Goal: Task Accomplishment & Management: Use online tool/utility

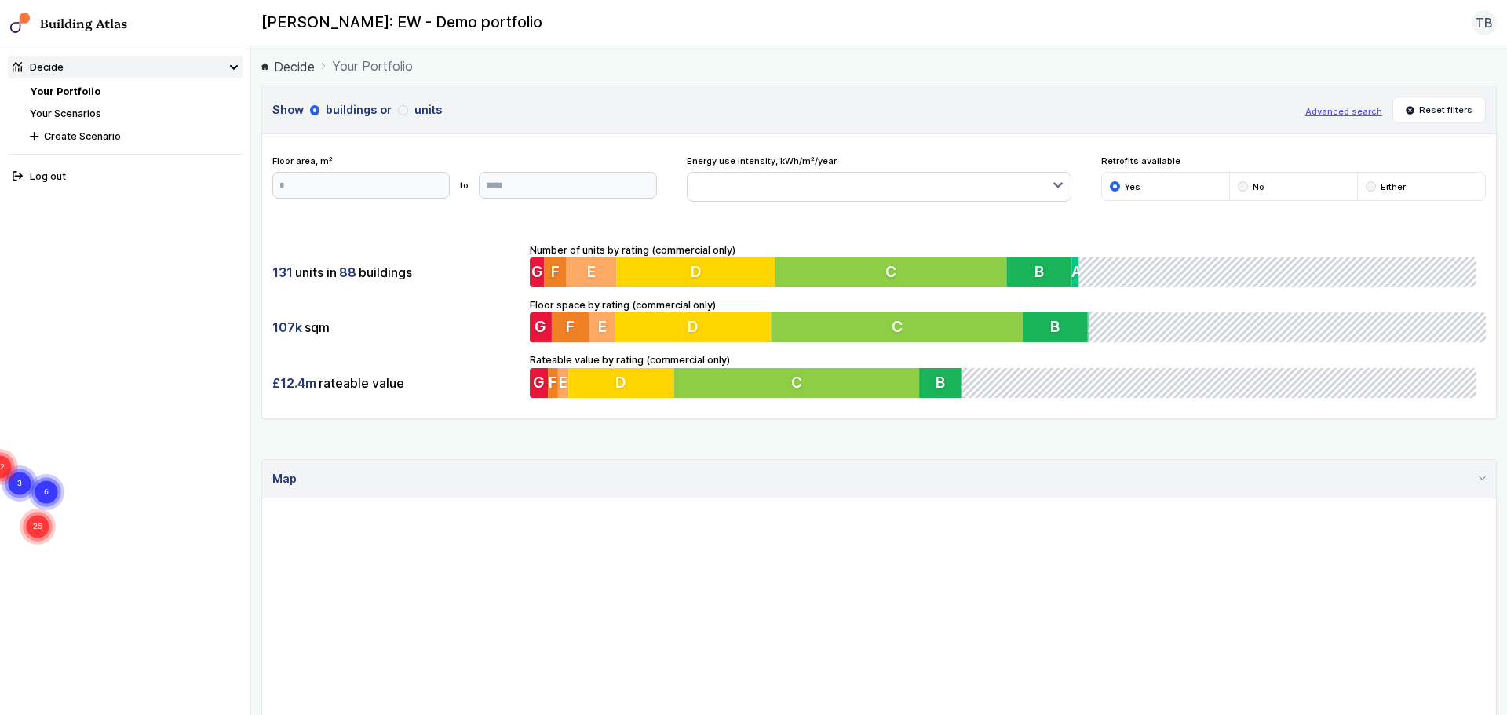
click at [58, 108] on link "Your Scenarios" at bounding box center [65, 114] width 71 height 12
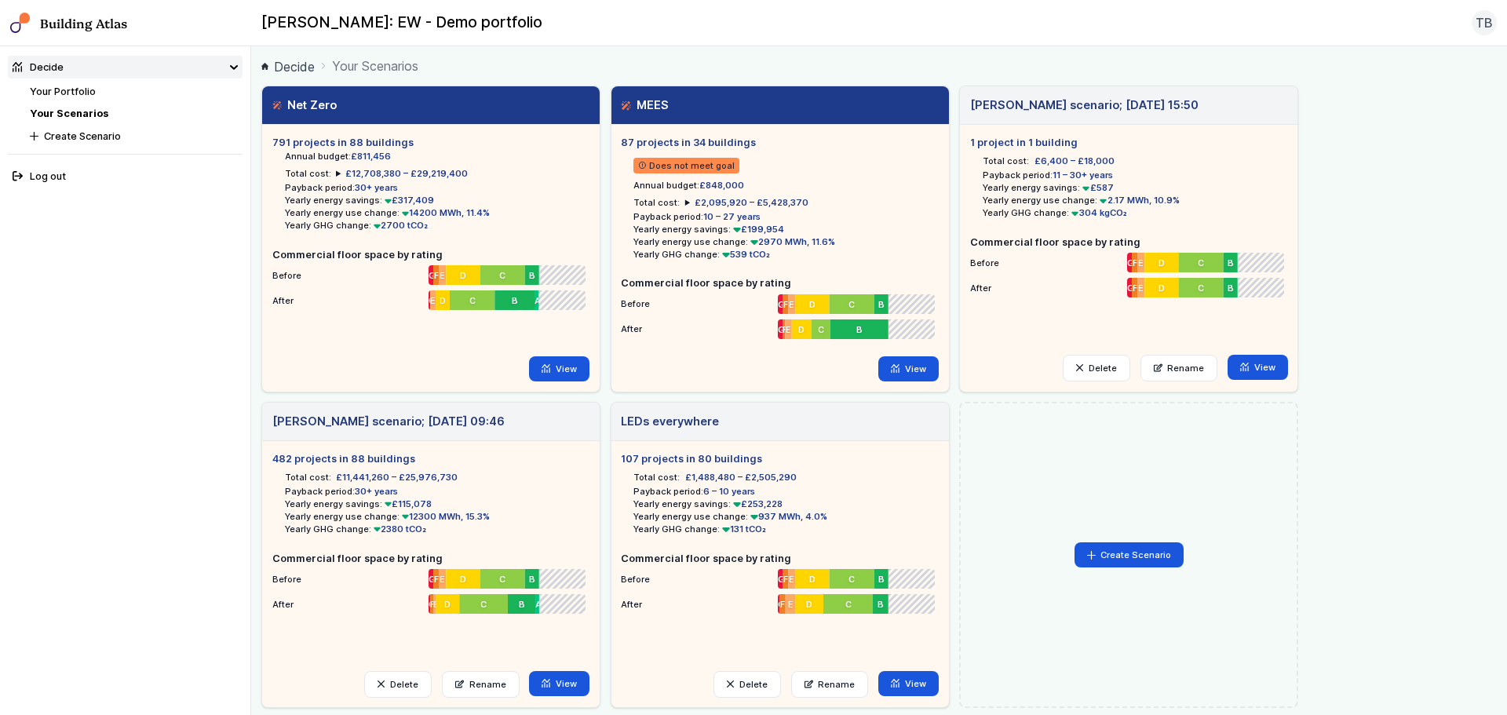
click at [1175, 454] on div "Create Scenario" at bounding box center [1128, 555] width 339 height 306
click at [550, 683] on icon at bounding box center [546, 683] width 9 height 9
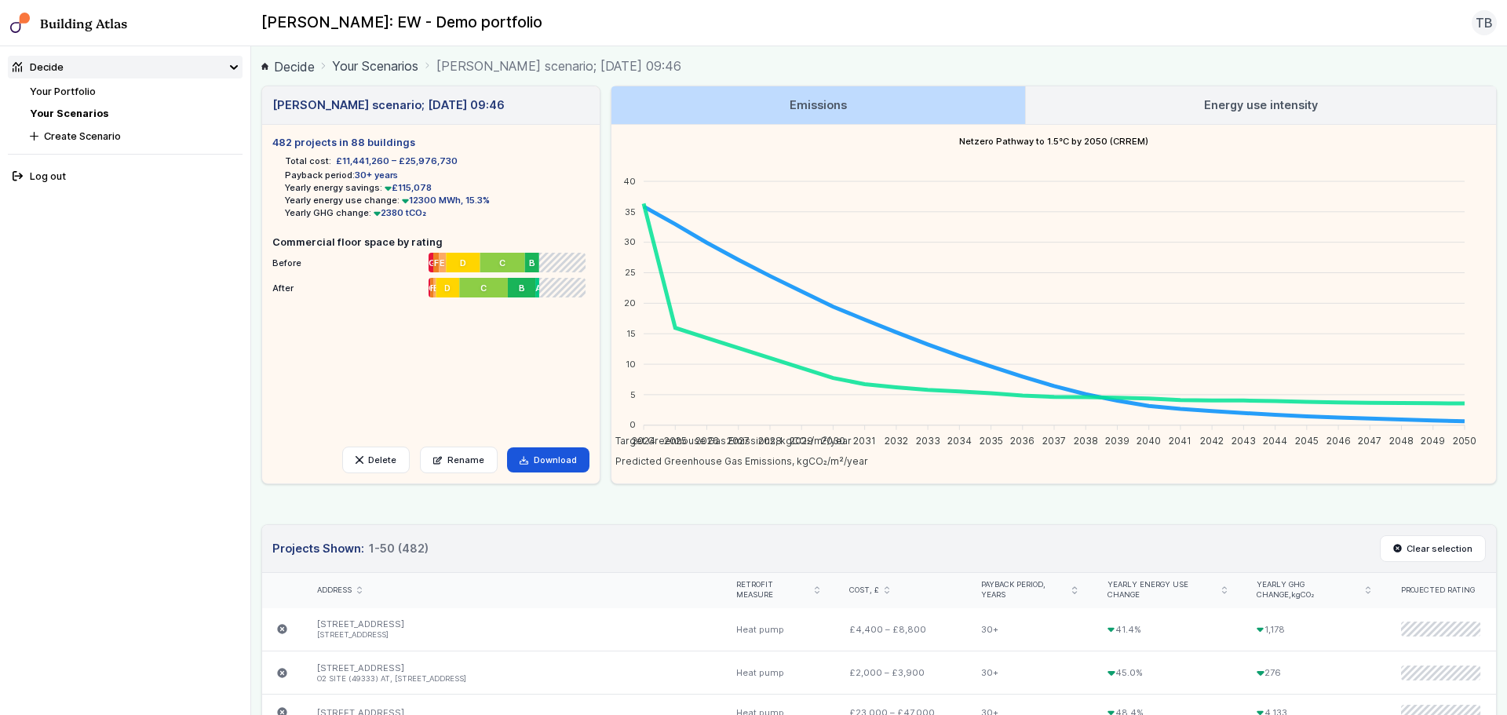
click at [441, 366] on ul "482 projects in 88 buildings Total cost: £11,441,260 – £25,976,730 Payback peri…" at bounding box center [430, 280] width 317 height 291
click at [1182, 93] on link "Energy use intensity" at bounding box center [1261, 105] width 470 height 38
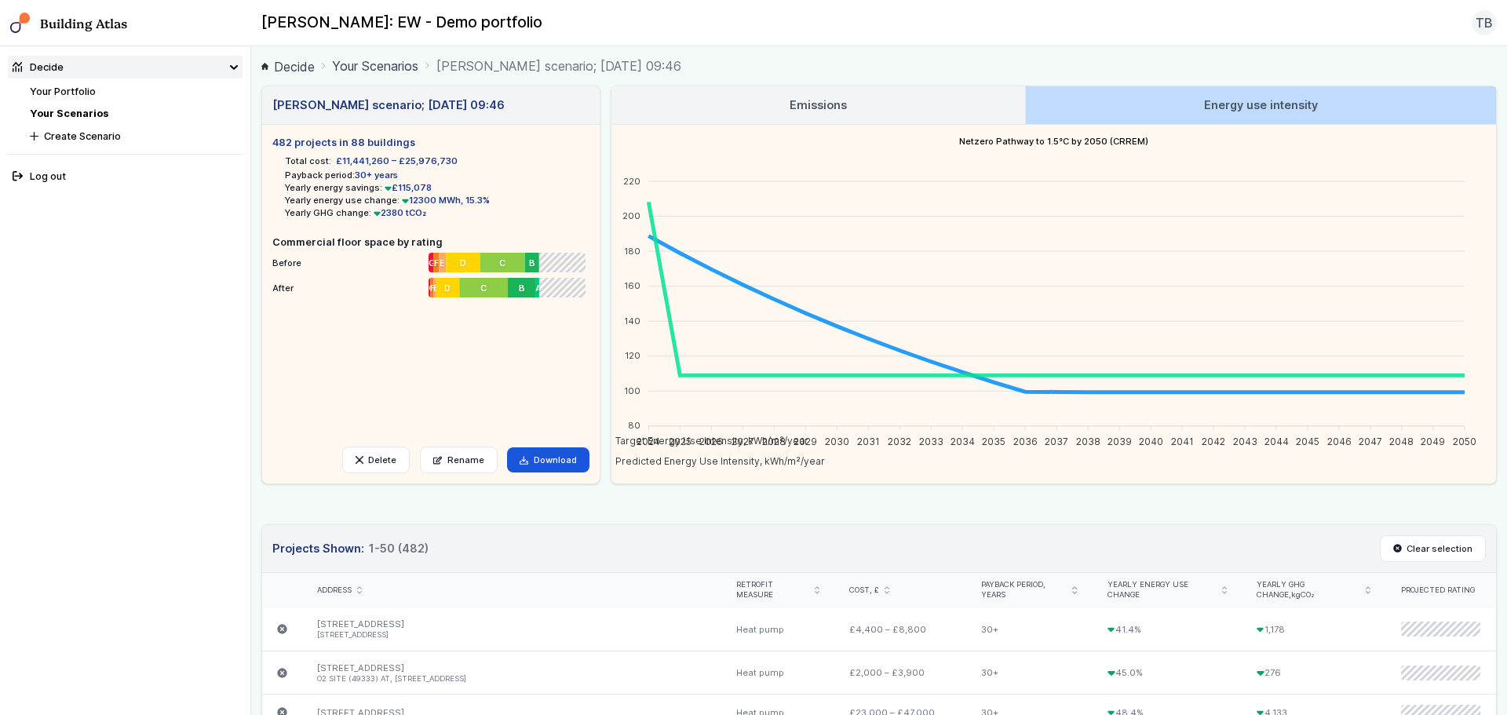
click at [791, 93] on link "Emissions" at bounding box center [819, 105] width 414 height 38
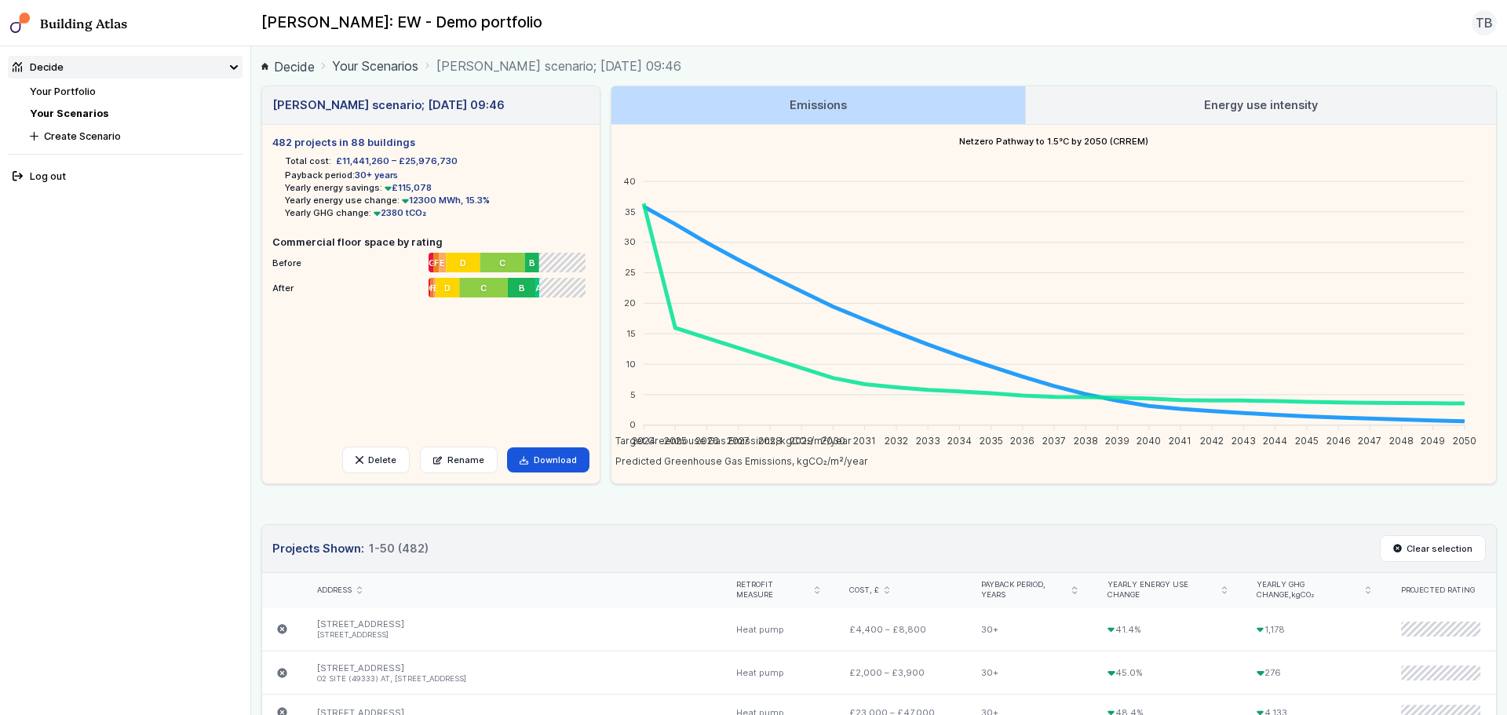
click at [1138, 97] on link "Energy use intensity" at bounding box center [1261, 105] width 470 height 38
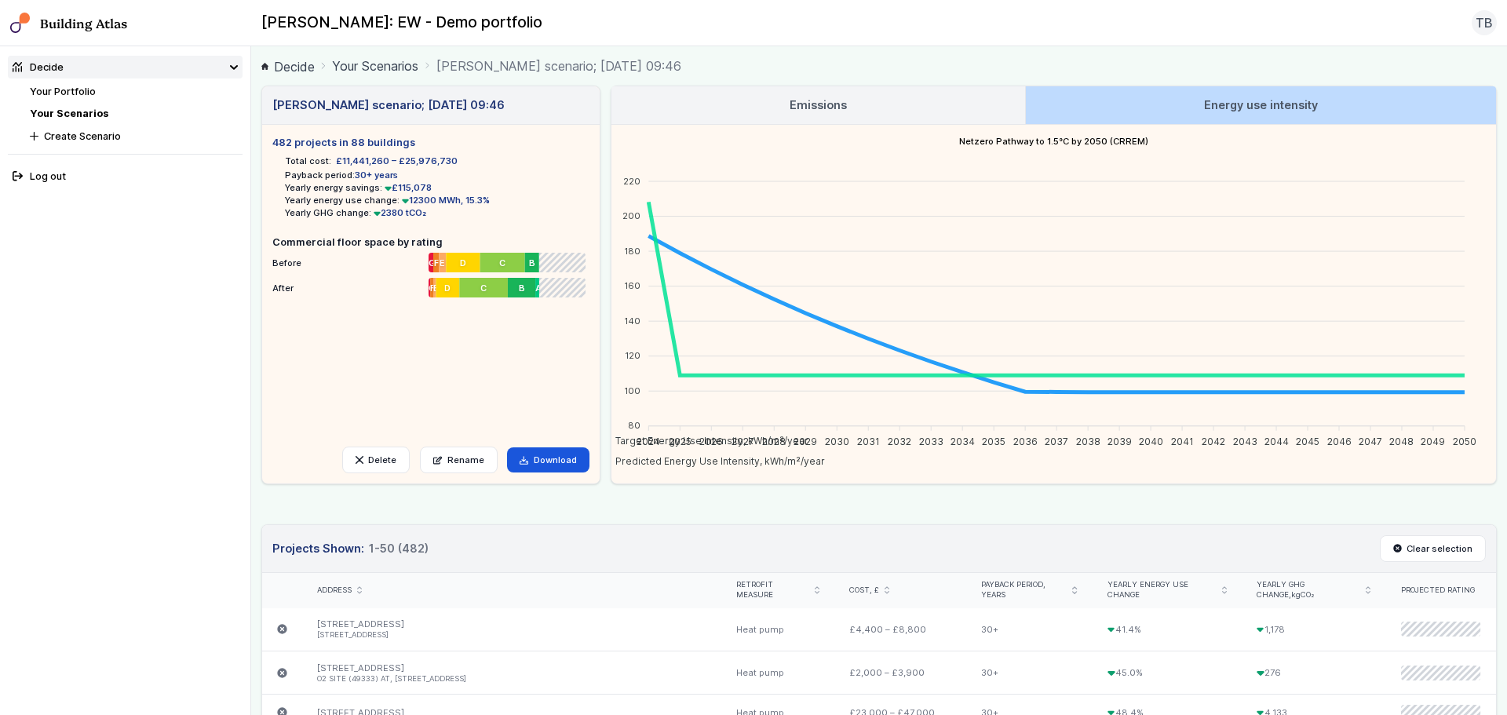
click at [928, 104] on link "Emissions" at bounding box center [819, 105] width 414 height 38
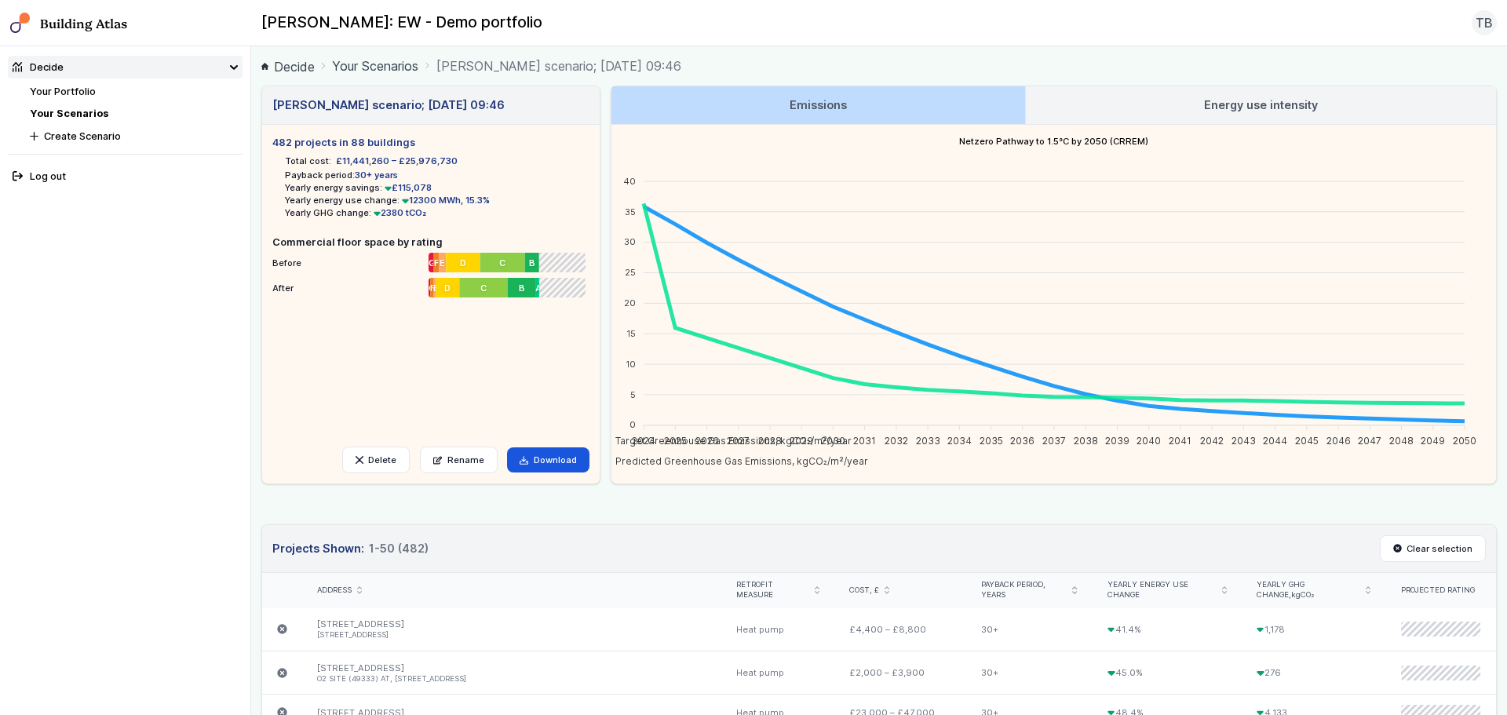
click at [369, 68] on link "Your Scenarios" at bounding box center [375, 66] width 86 height 19
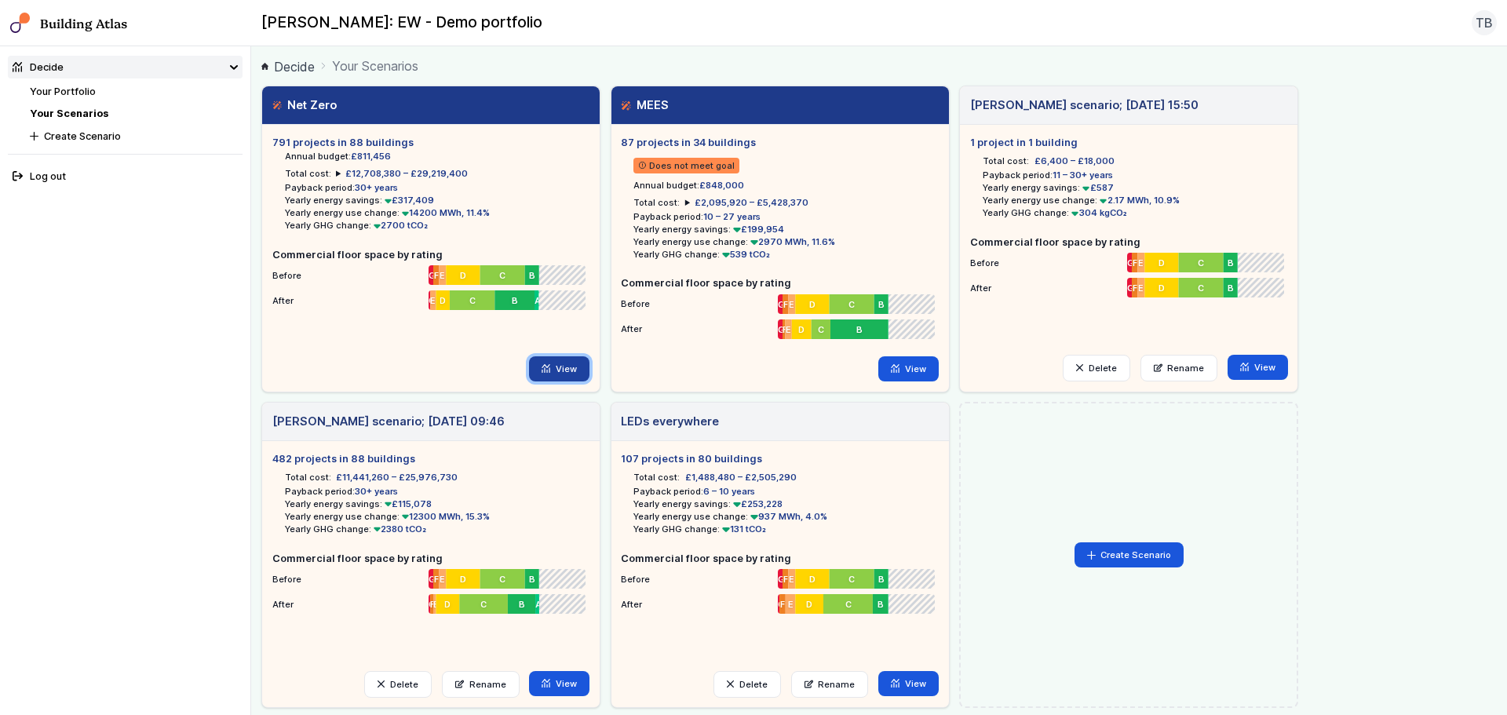
click at [545, 369] on icon at bounding box center [546, 368] width 9 height 9
